Goal: Transaction & Acquisition: Book appointment/travel/reservation

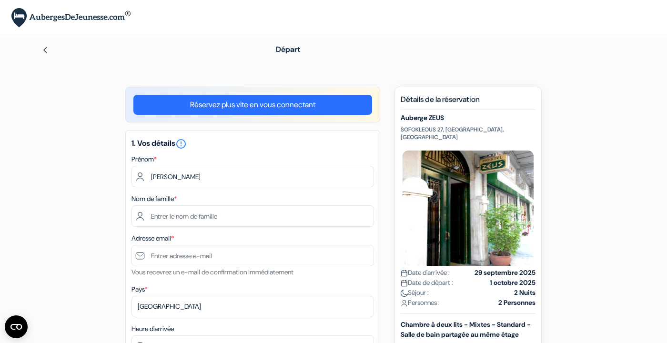
type input "[PERSON_NAME]"
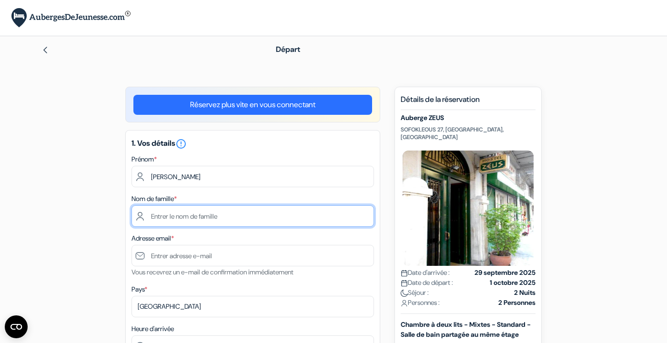
click at [166, 218] on input "text" at bounding box center [252, 215] width 242 height 21
type input "Hoyois"
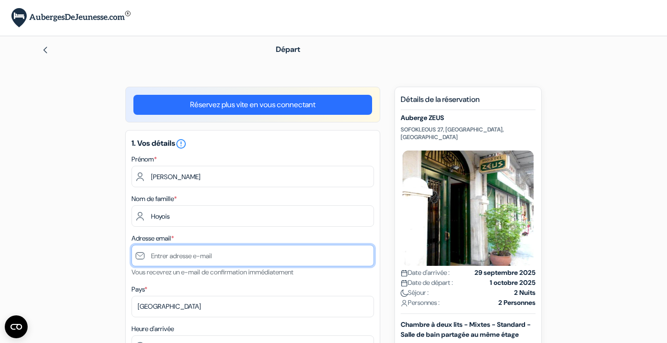
click at [173, 254] on input "text" at bounding box center [252, 255] width 242 height 21
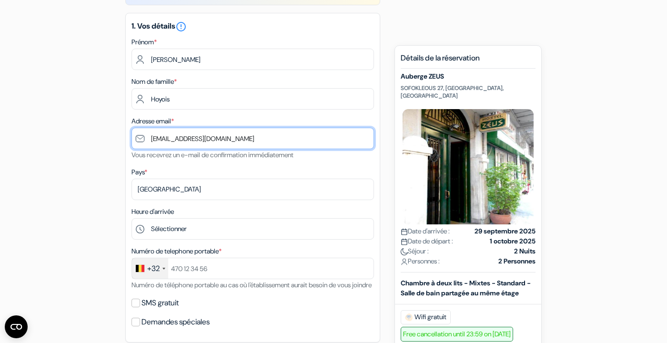
scroll to position [132, 0]
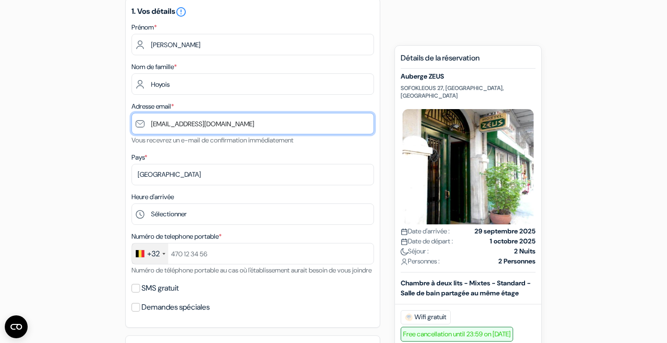
type input "[EMAIL_ADDRESS][DOMAIN_NAME]"
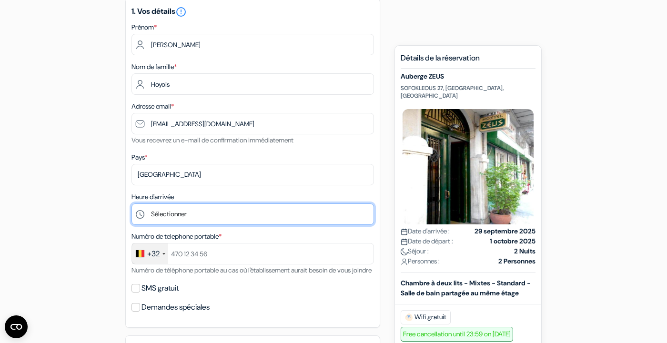
click at [163, 211] on select "Sélectionner 1:00 2:00 3:00 4:00 5:00 6:00 7:00 8:00 9:00 10:00 11:00 12:00 13:…" at bounding box center [252, 213] width 242 height 21
click at [192, 214] on select "Sélectionner 1:00 2:00 3:00 4:00 5:00 6:00 7:00 8:00 9:00 10:00 11:00 12:00 13:…" at bounding box center [252, 213] width 242 height 21
select select "16"
click option "16:00" at bounding box center [0, 0] width 0 height 0
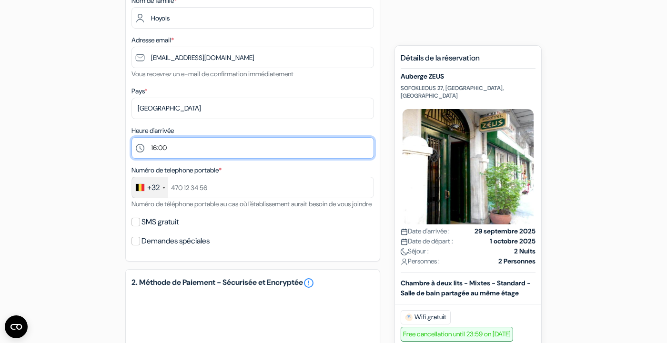
scroll to position [199, 0]
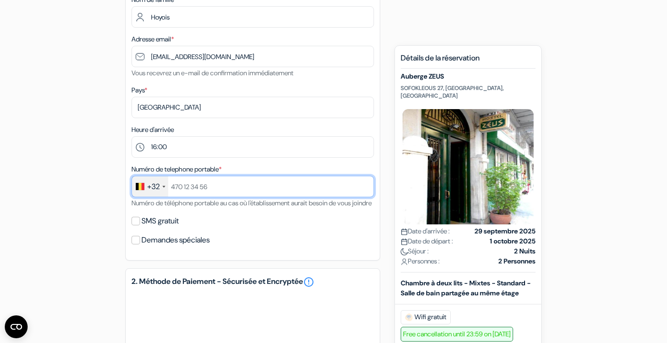
click at [187, 181] on input "text" at bounding box center [252, 186] width 242 height 21
type input "489551354"
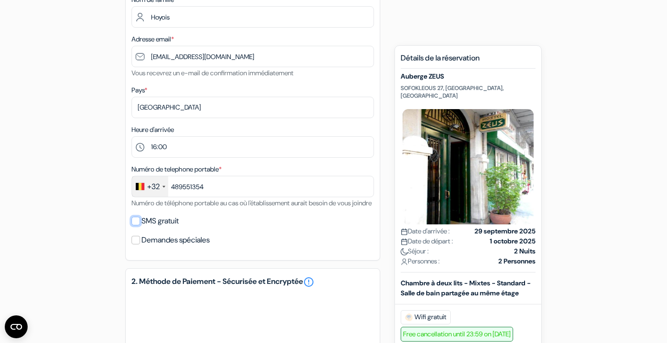
click at [137, 225] on input "SMS gratuit" at bounding box center [135, 221] width 9 height 9
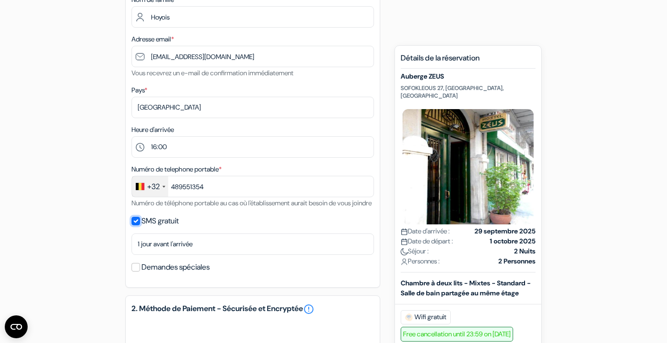
click at [137, 225] on input "SMS gratuit" at bounding box center [135, 221] width 9 height 9
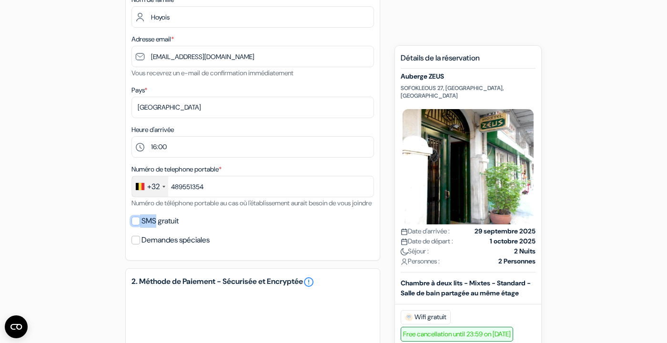
click at [137, 225] on input "SMS gratuit" at bounding box center [135, 221] width 9 height 9
checkbox input "true"
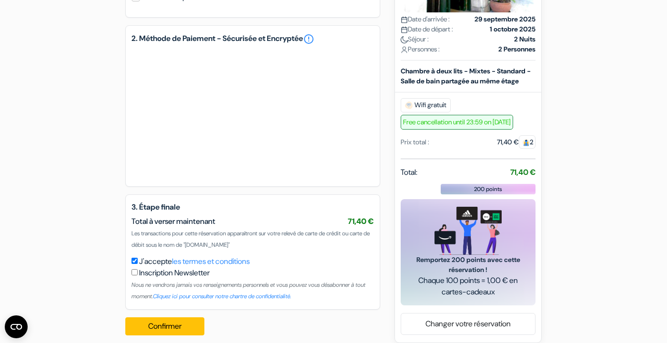
scroll to position [492, 0]
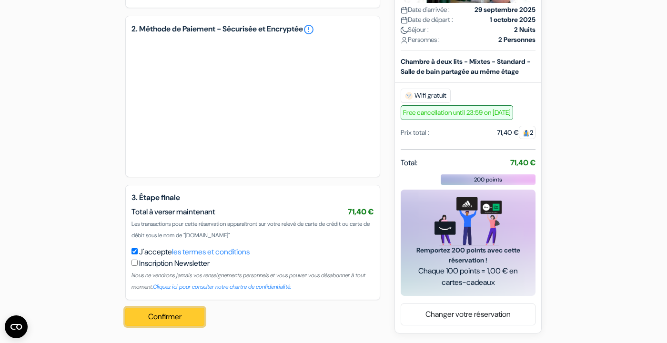
click at [187, 319] on button "Confirmer Loading..." at bounding box center [164, 317] width 79 height 18
